Goal: Find specific page/section: Find specific page/section

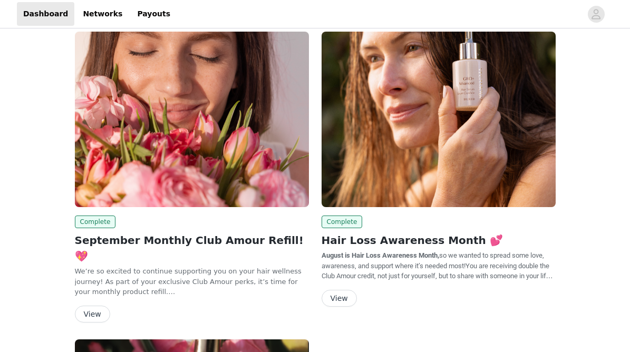
scroll to position [12, 0]
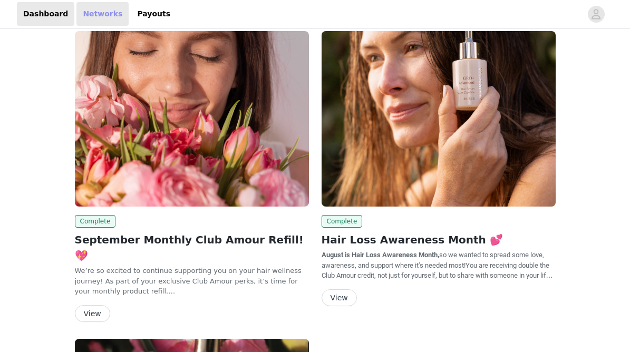
click at [95, 17] on link "Networks" at bounding box center [102, 14] width 52 height 24
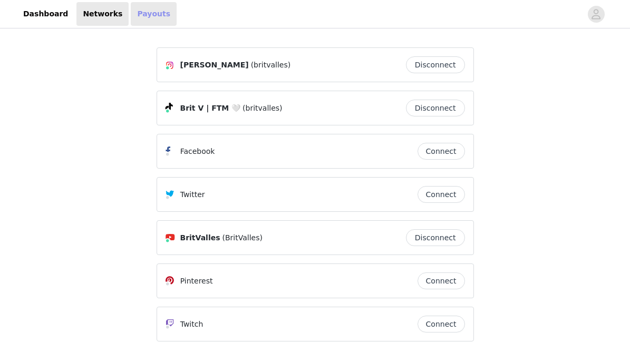
click at [147, 14] on link "Payouts" at bounding box center [154, 14] width 46 height 24
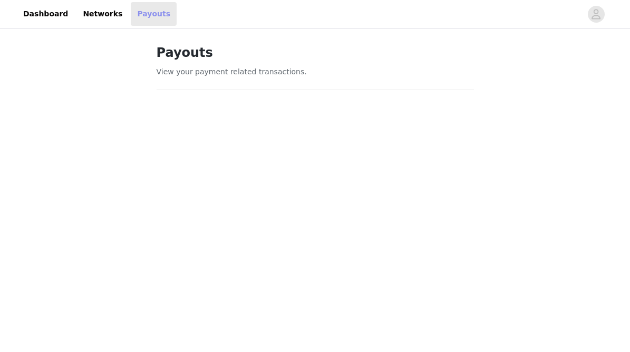
scroll to position [149, 0]
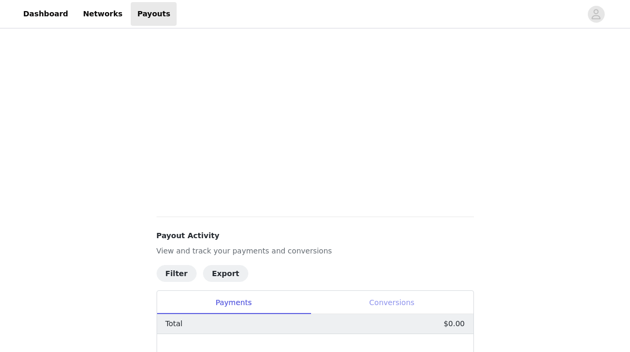
click at [387, 294] on div "Conversions" at bounding box center [392, 303] width 163 height 24
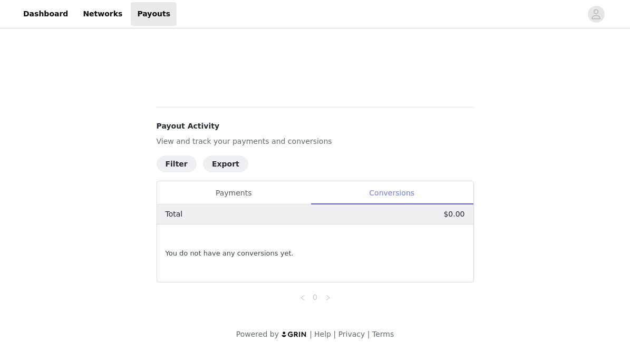
scroll to position [338, 0]
click at [52, 24] on link "Dashboard" at bounding box center [45, 14] width 57 height 24
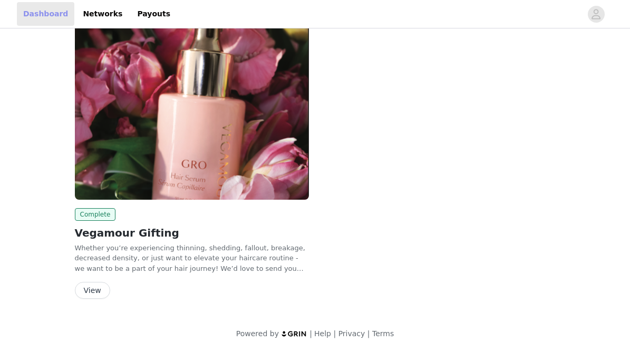
scroll to position [311, 0]
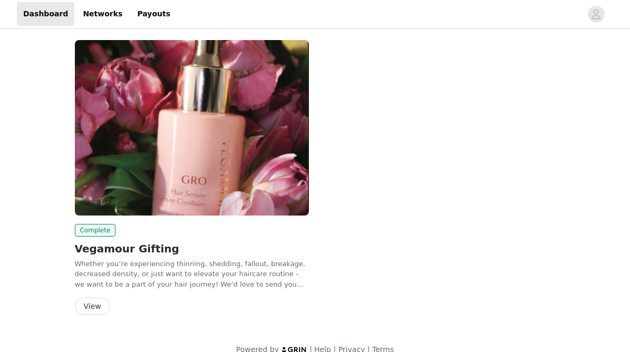
click at [93, 298] on button "View" at bounding box center [92, 306] width 35 height 17
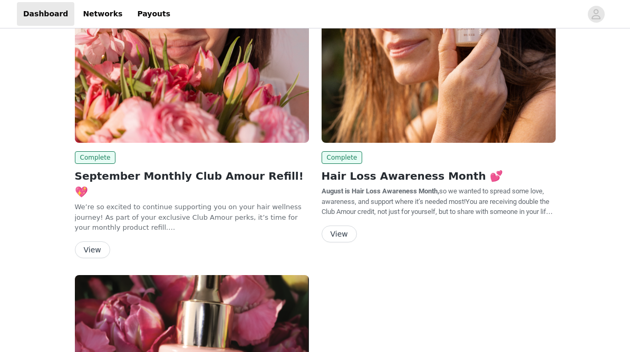
scroll to position [76, 0]
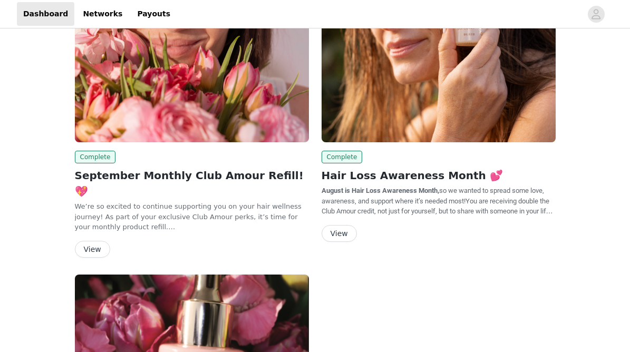
click at [337, 229] on button "View" at bounding box center [339, 233] width 35 height 17
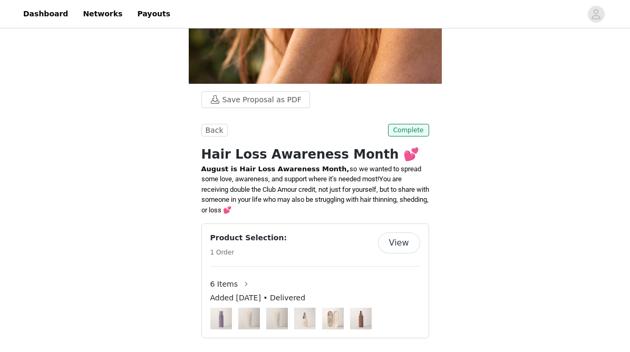
scroll to position [334, 0]
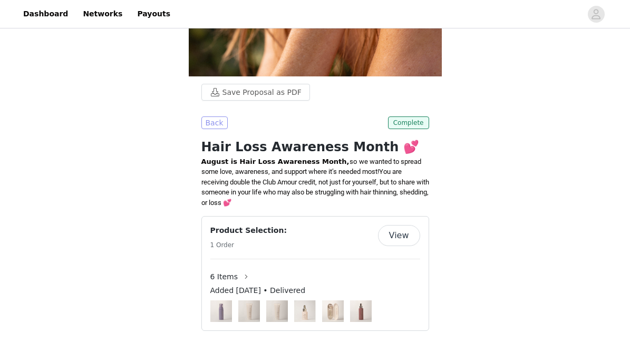
click at [215, 122] on button "Back" at bounding box center [214, 123] width 26 height 13
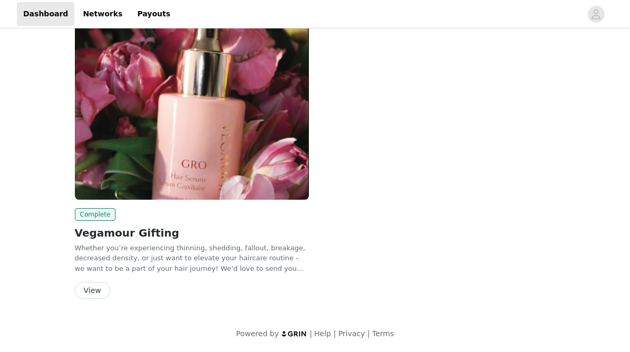
scroll to position [311, 0]
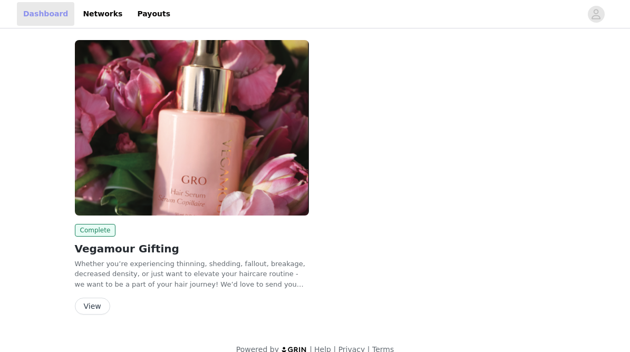
click at [47, 25] on link "Dashboard" at bounding box center [45, 14] width 57 height 24
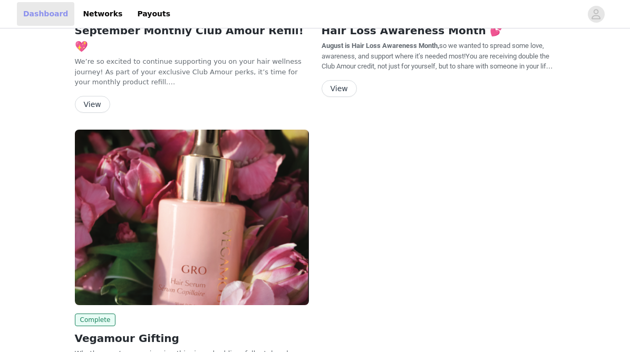
scroll to position [0, 0]
